Goal: Task Accomplishment & Management: Use online tool/utility

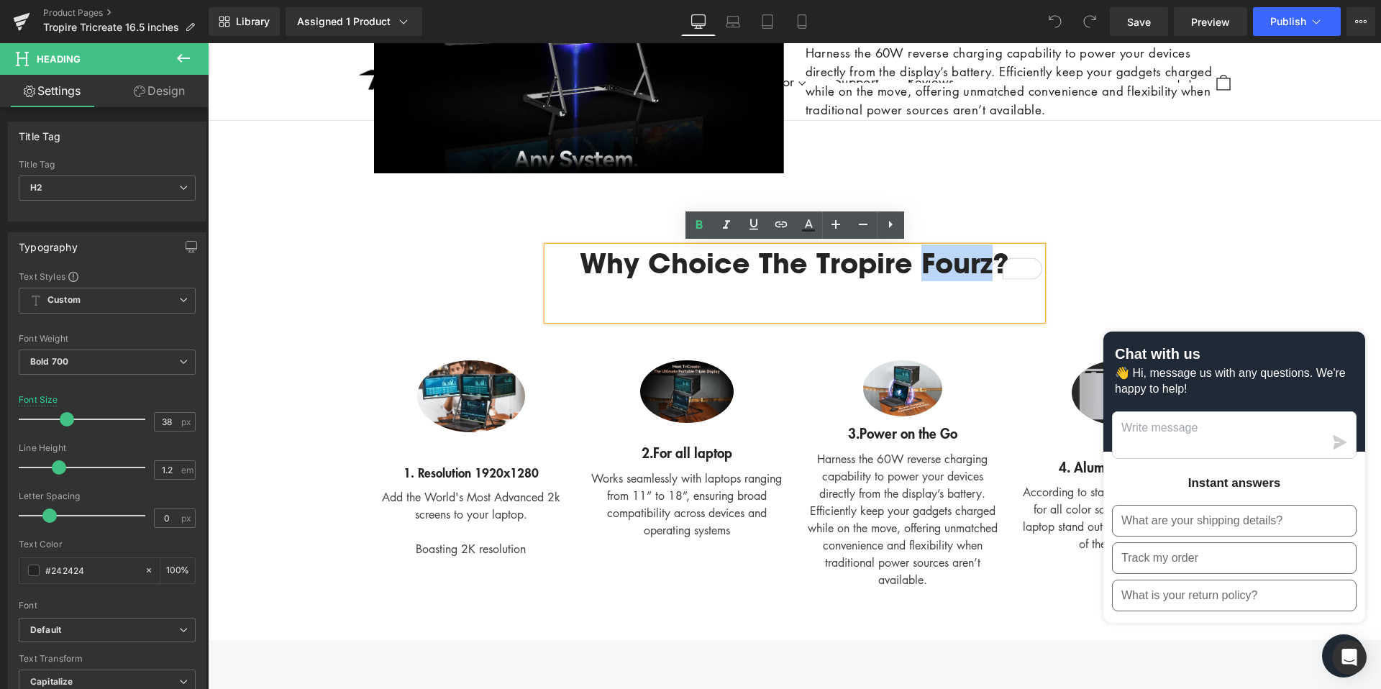
drag, startPoint x: 914, startPoint y: 260, endPoint x: 981, endPoint y: 260, distance: 66.9
click at [981, 260] on h2 "Why choice the Tropire Fourz?" at bounding box center [794, 263] width 495 height 33
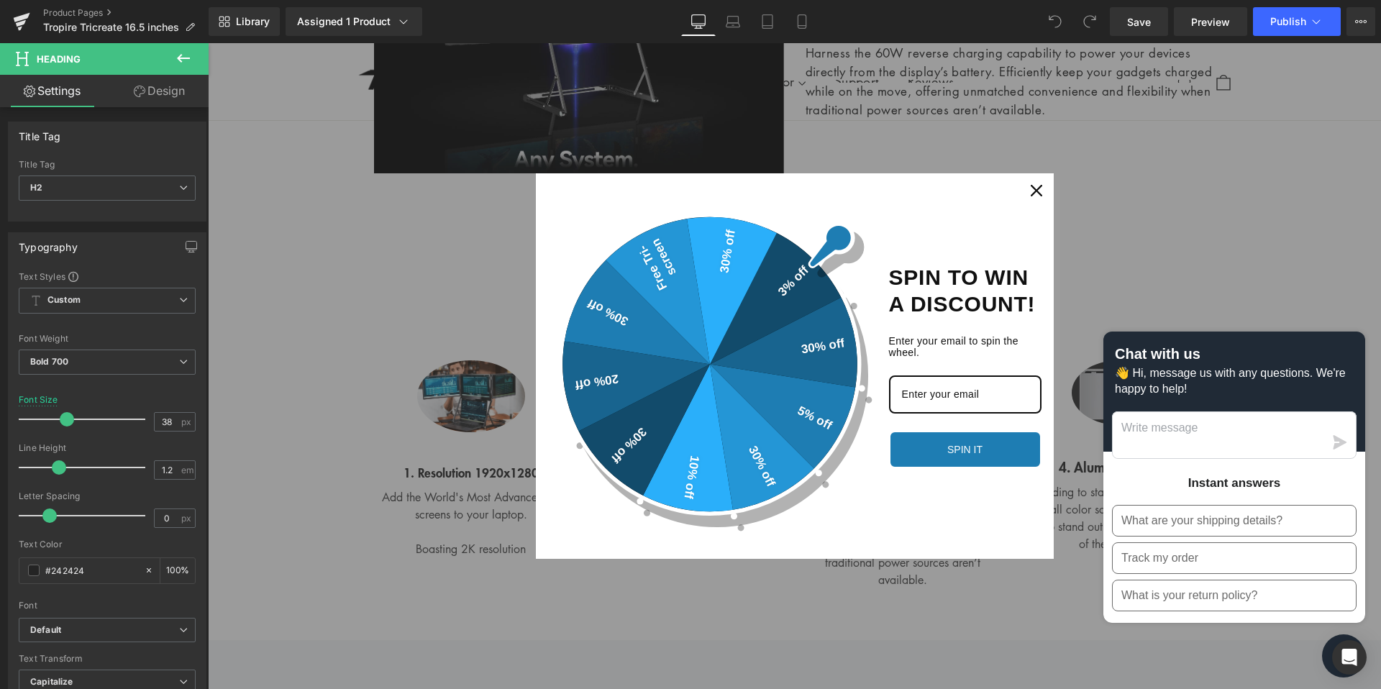
click at [1037, 189] on icon "close icon" at bounding box center [1037, 191] width 12 height 12
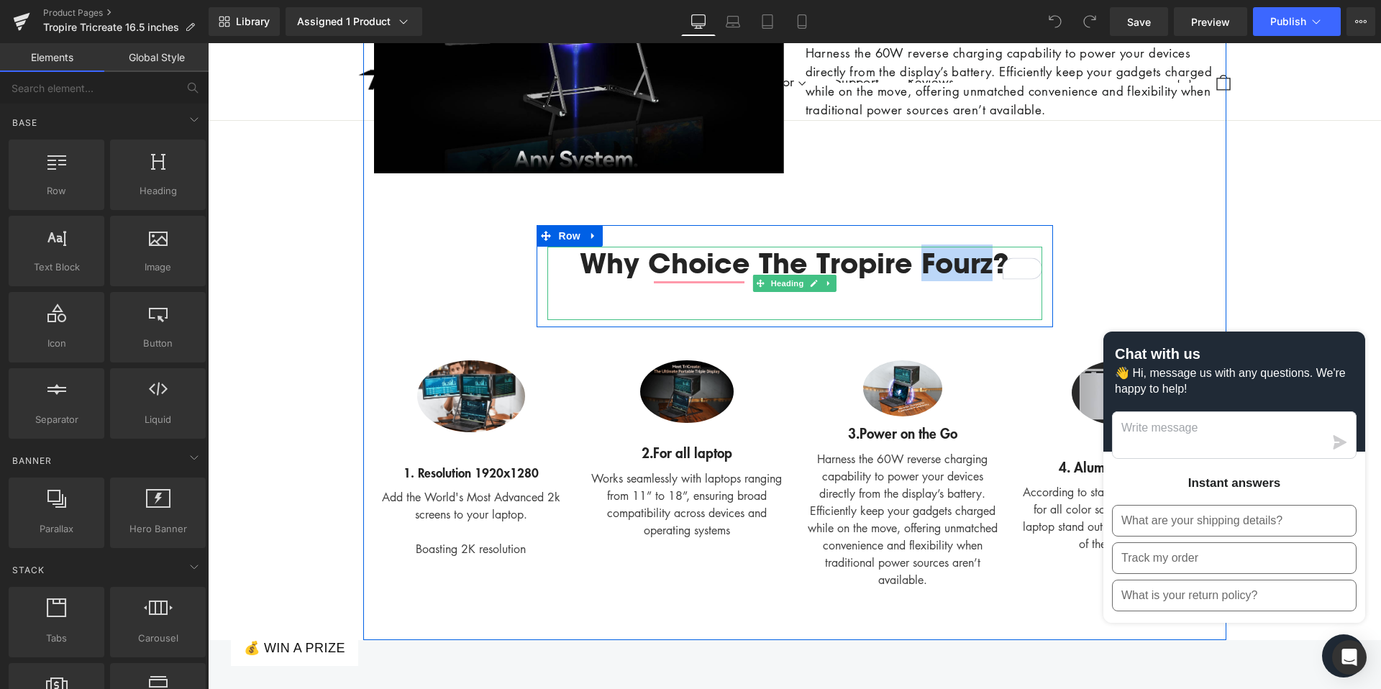
click at [961, 281] on div "Why choice the Tropire Fourz?" at bounding box center [794, 283] width 495 height 73
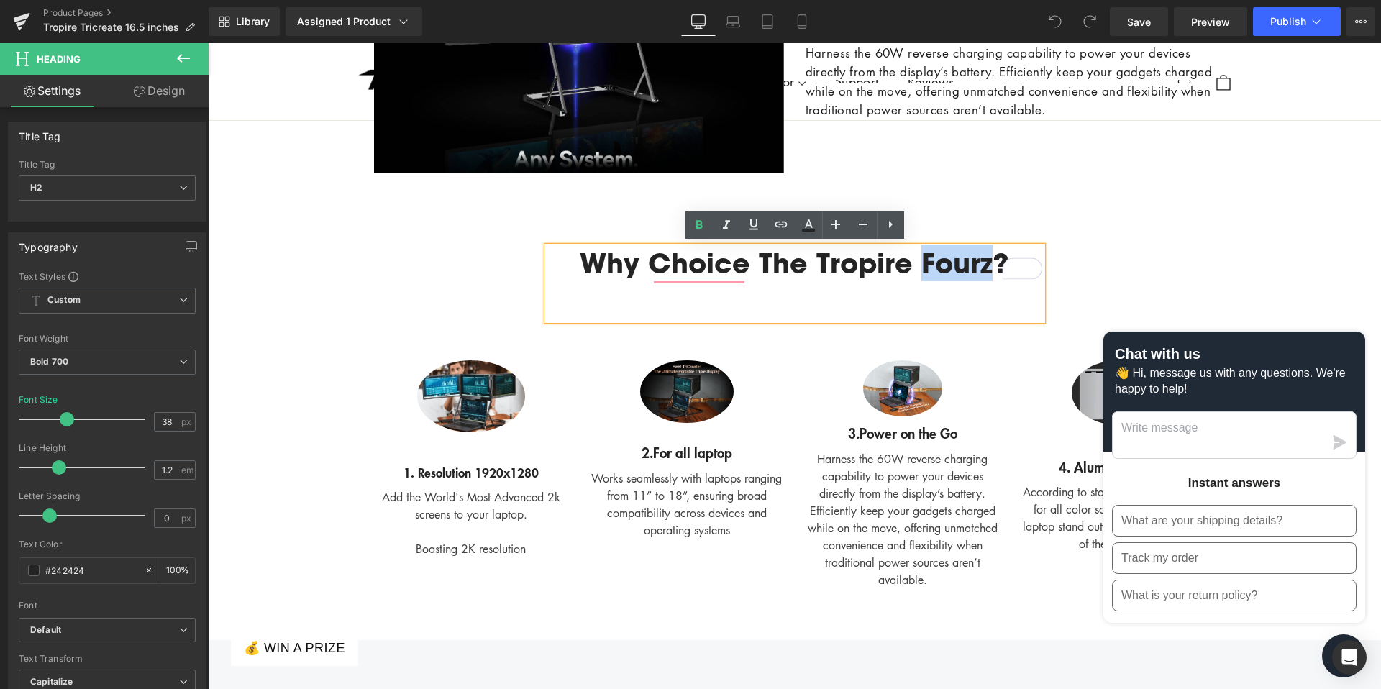
drag, startPoint x: 986, startPoint y: 268, endPoint x: 912, endPoint y: 265, distance: 74.9
click at [912, 265] on h2 "Why choice the Tropire Fourz?" at bounding box center [794, 263] width 495 height 33
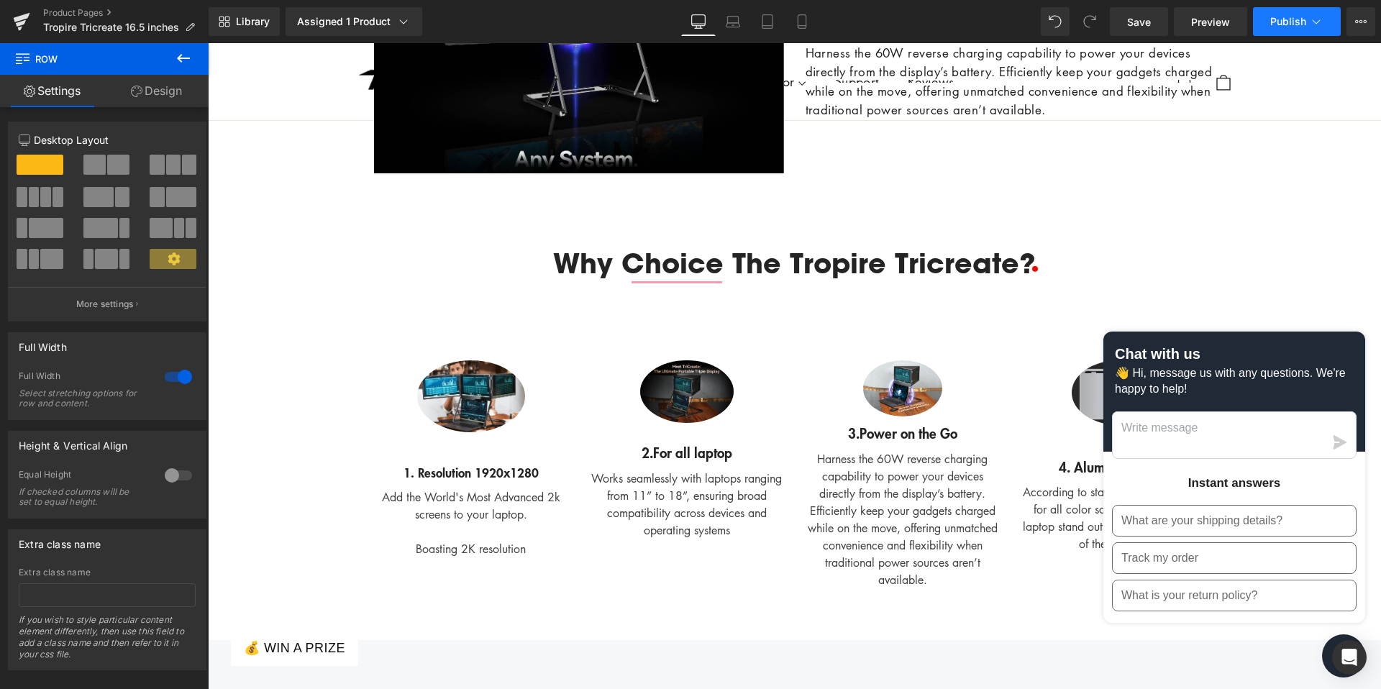
click at [1299, 29] on button "Publish" at bounding box center [1297, 21] width 88 height 29
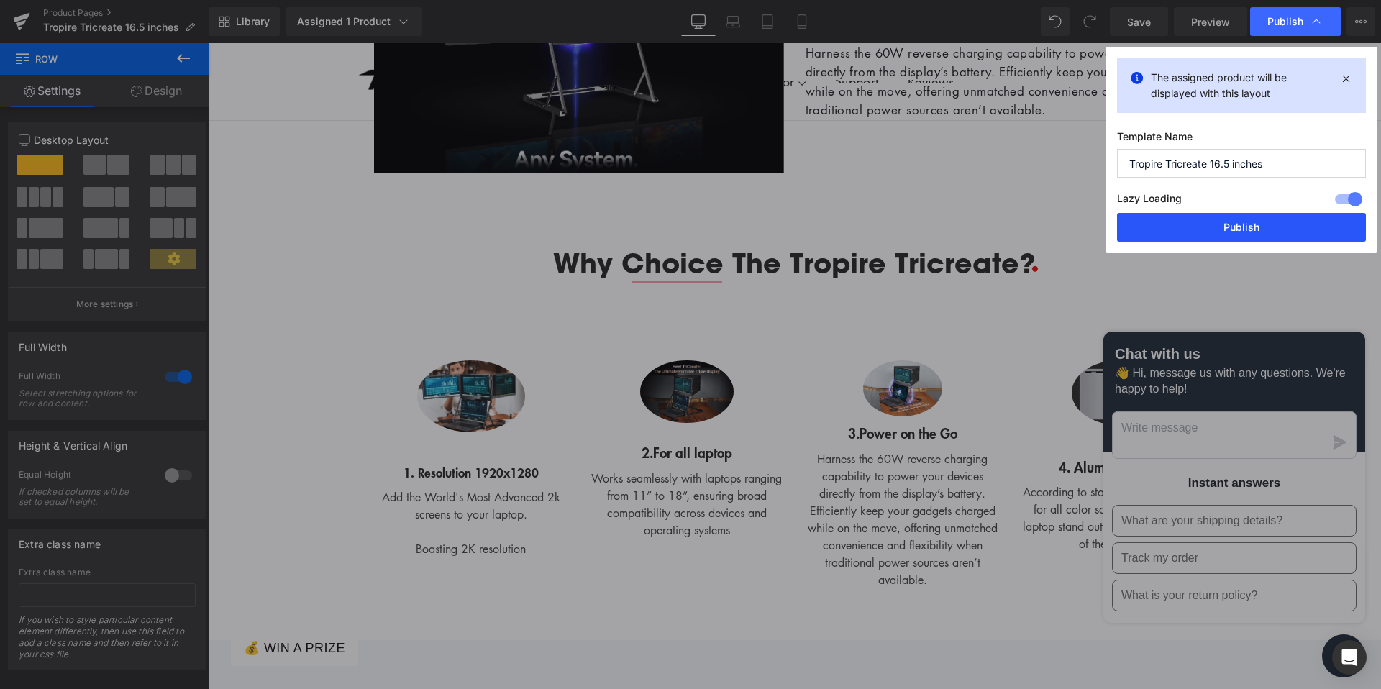
click at [1229, 235] on button "Publish" at bounding box center [1241, 227] width 249 height 29
